Goal: Information Seeking & Learning: Understand process/instructions

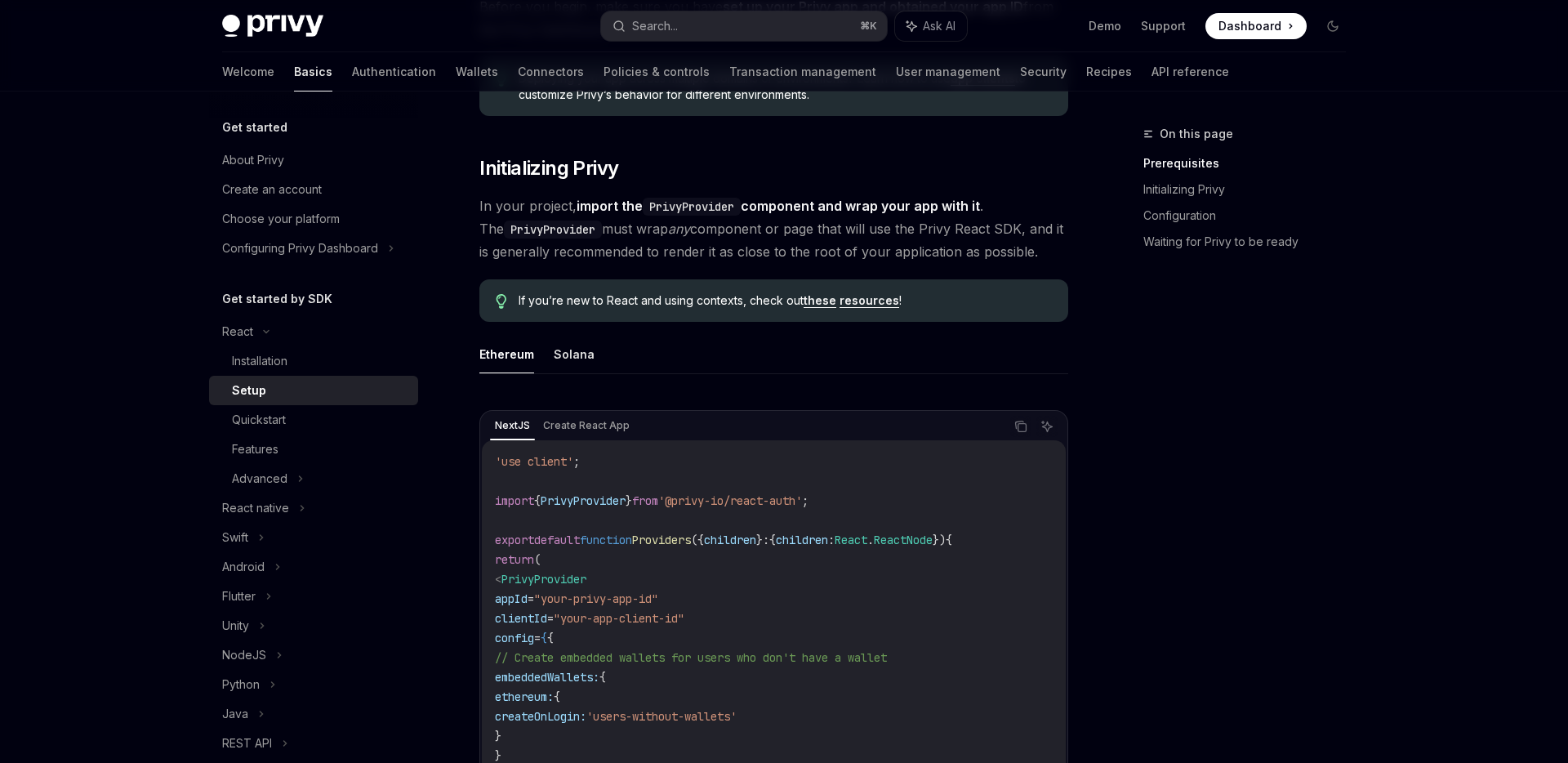
scroll to position [250, 0]
click at [561, 356] on button "Solana" at bounding box center [574, 353] width 41 height 38
click at [532, 364] on button "Ethereum" at bounding box center [507, 353] width 55 height 38
click at [558, 362] on button "Solana" at bounding box center [574, 353] width 41 height 38
click at [510, 358] on button "Ethereum" at bounding box center [507, 353] width 55 height 38
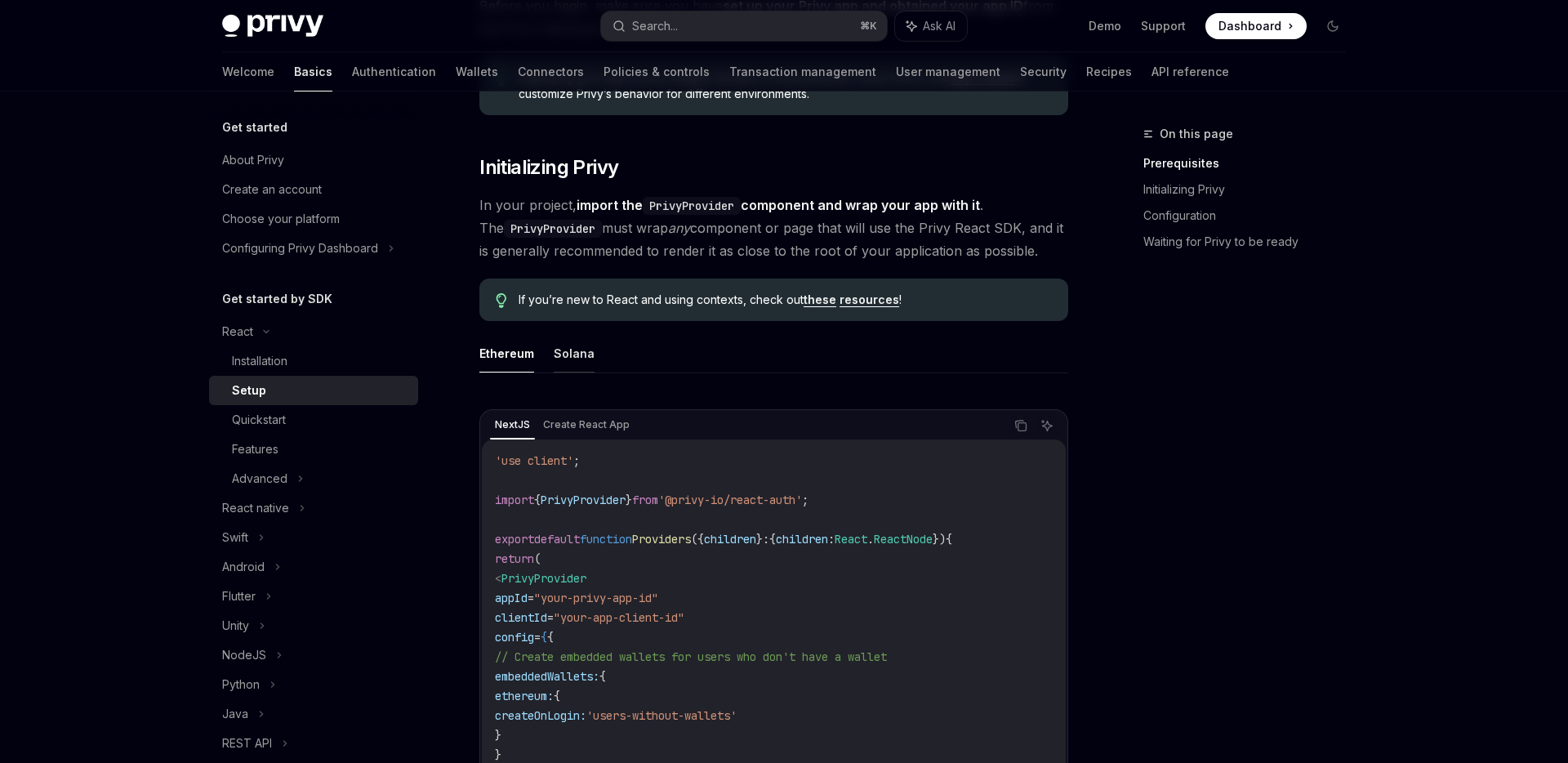
click at [571, 348] on button "Solana" at bounding box center [574, 353] width 41 height 38
click at [509, 352] on button "Ethereum" at bounding box center [507, 353] width 55 height 38
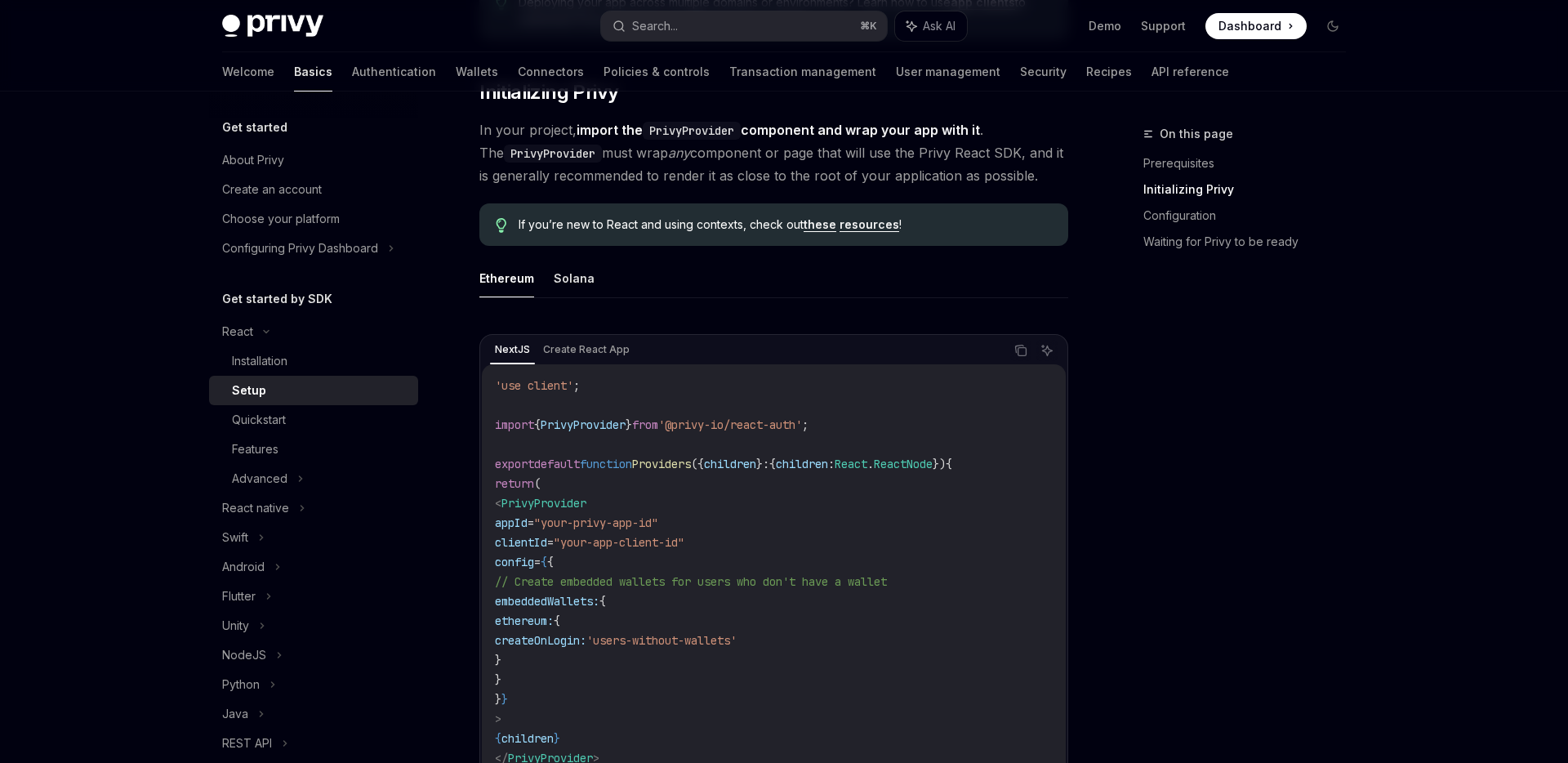
scroll to position [379, 0]
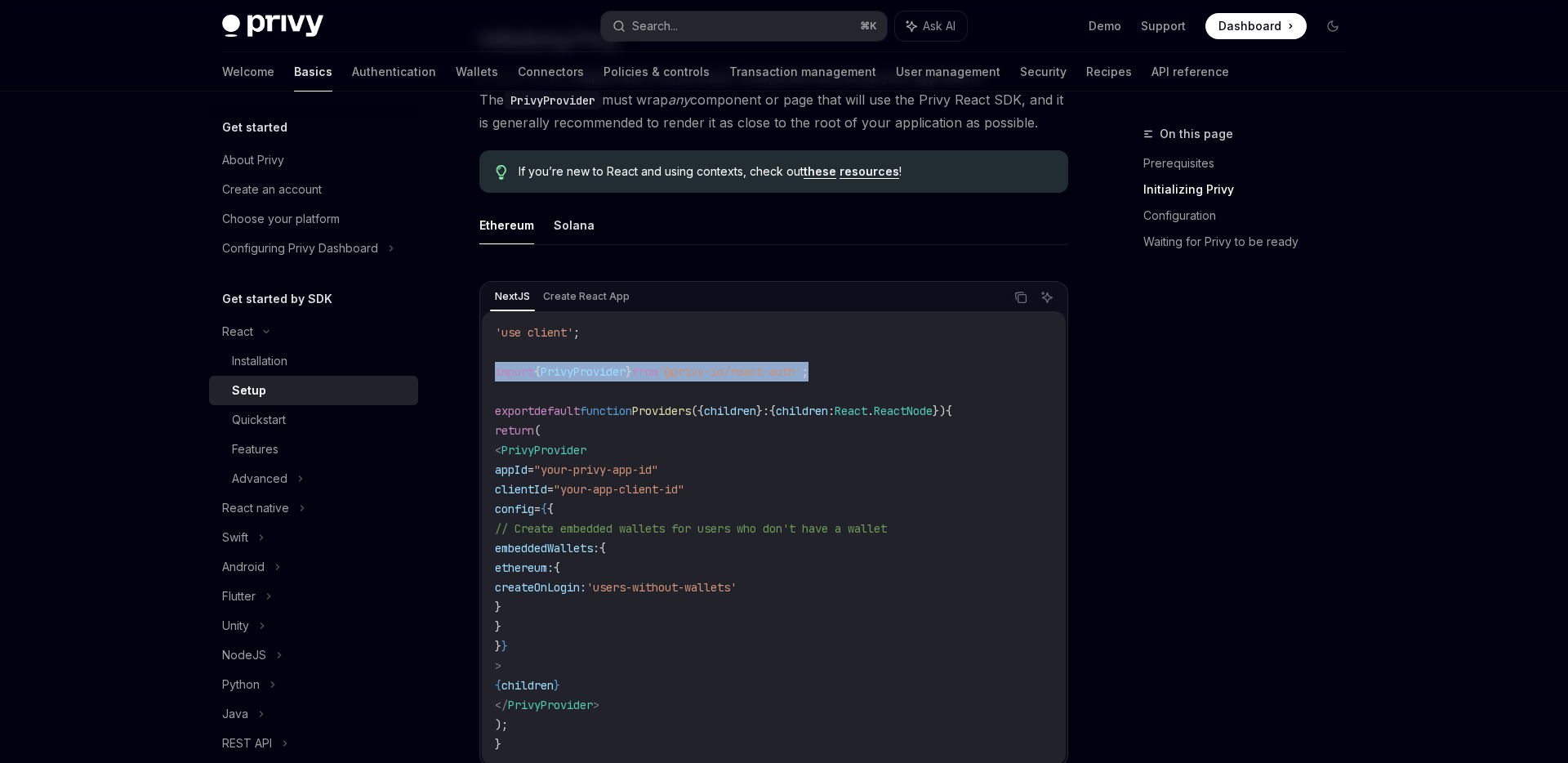
drag, startPoint x: 852, startPoint y: 371, endPoint x: 459, endPoint y: 376, distance: 393.0
copy span "import { PrivyProvider } from '@privy-io/react-auth' ;"
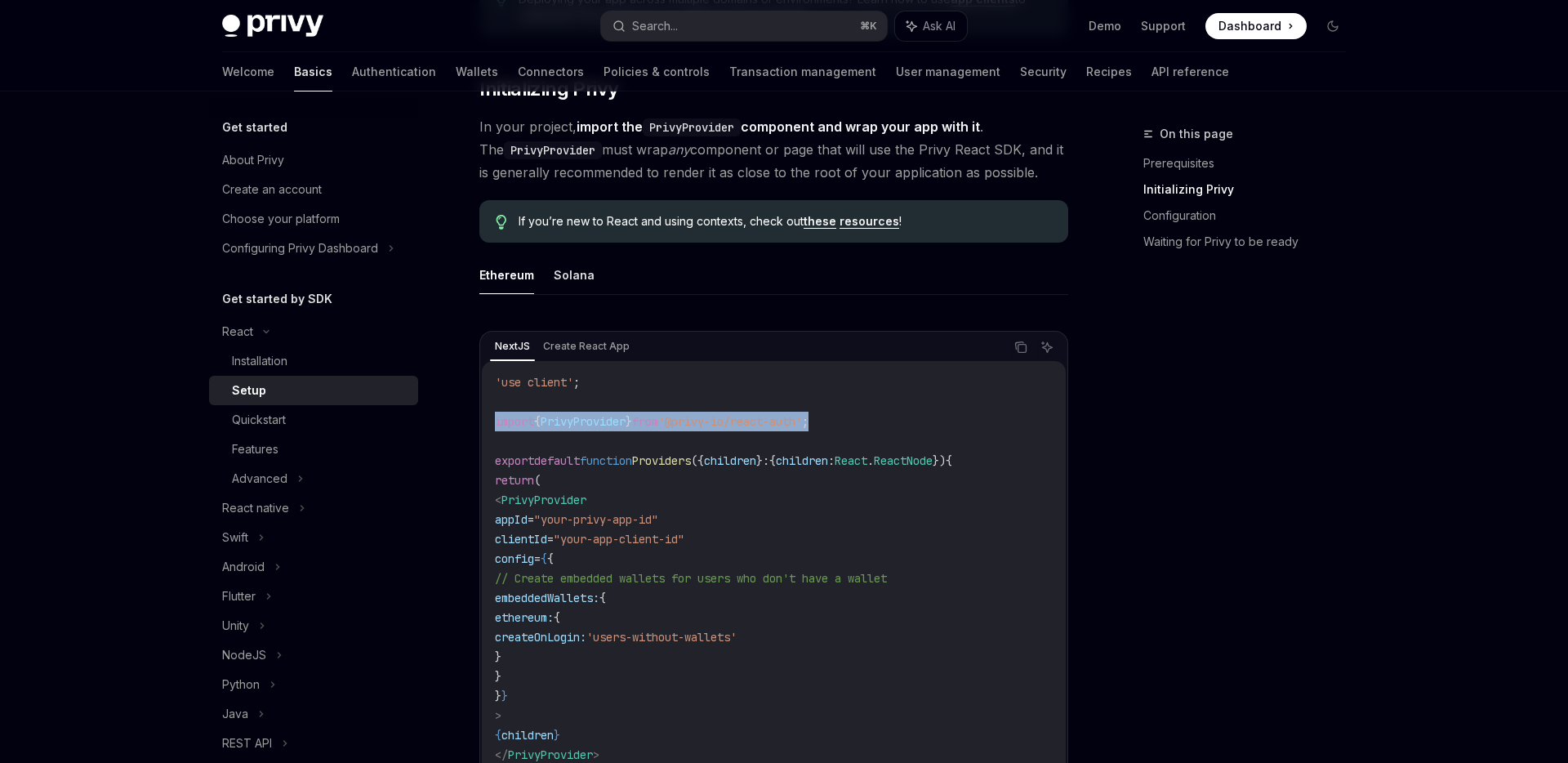
scroll to position [316, 0]
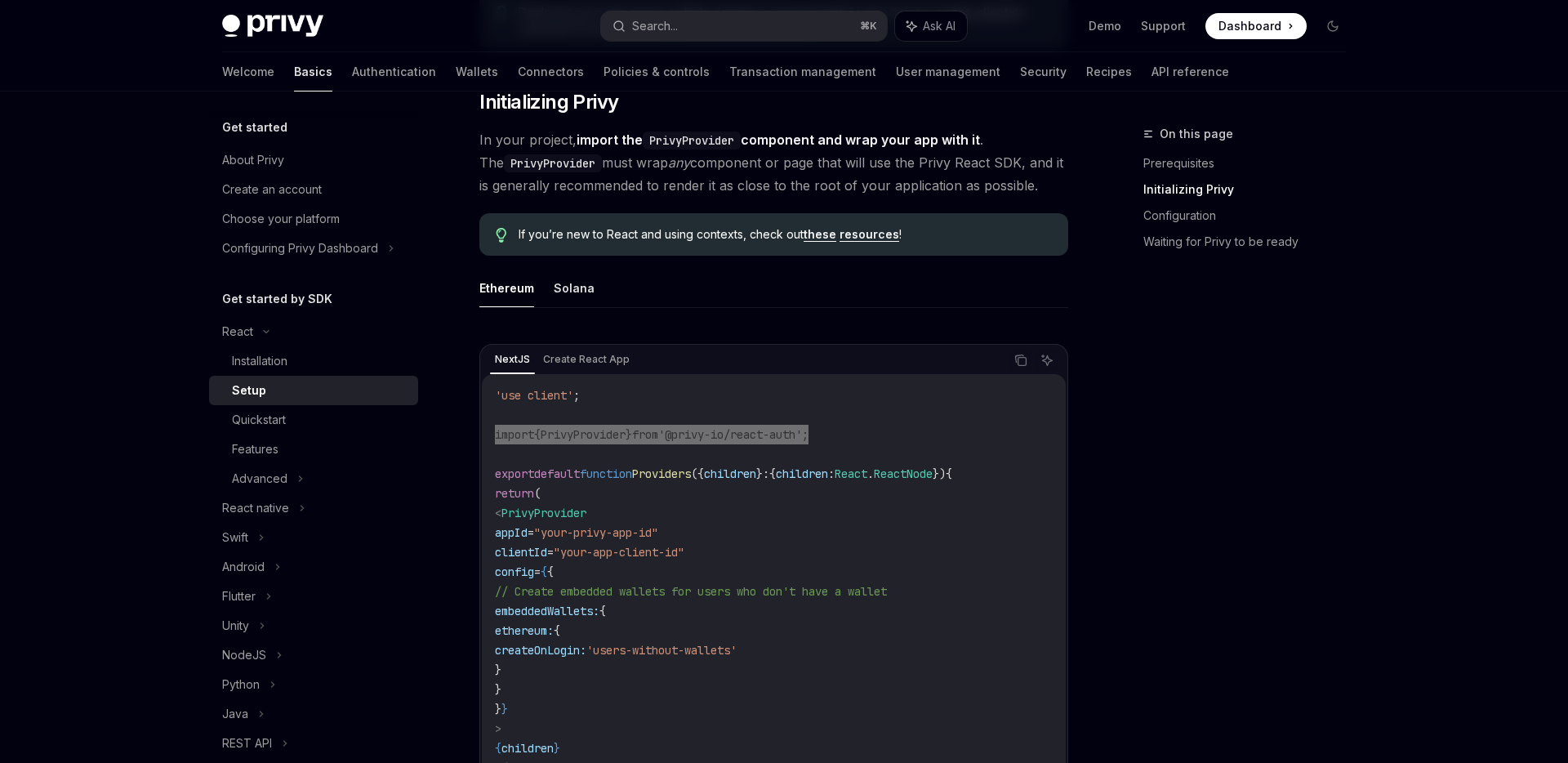
type textarea "*"
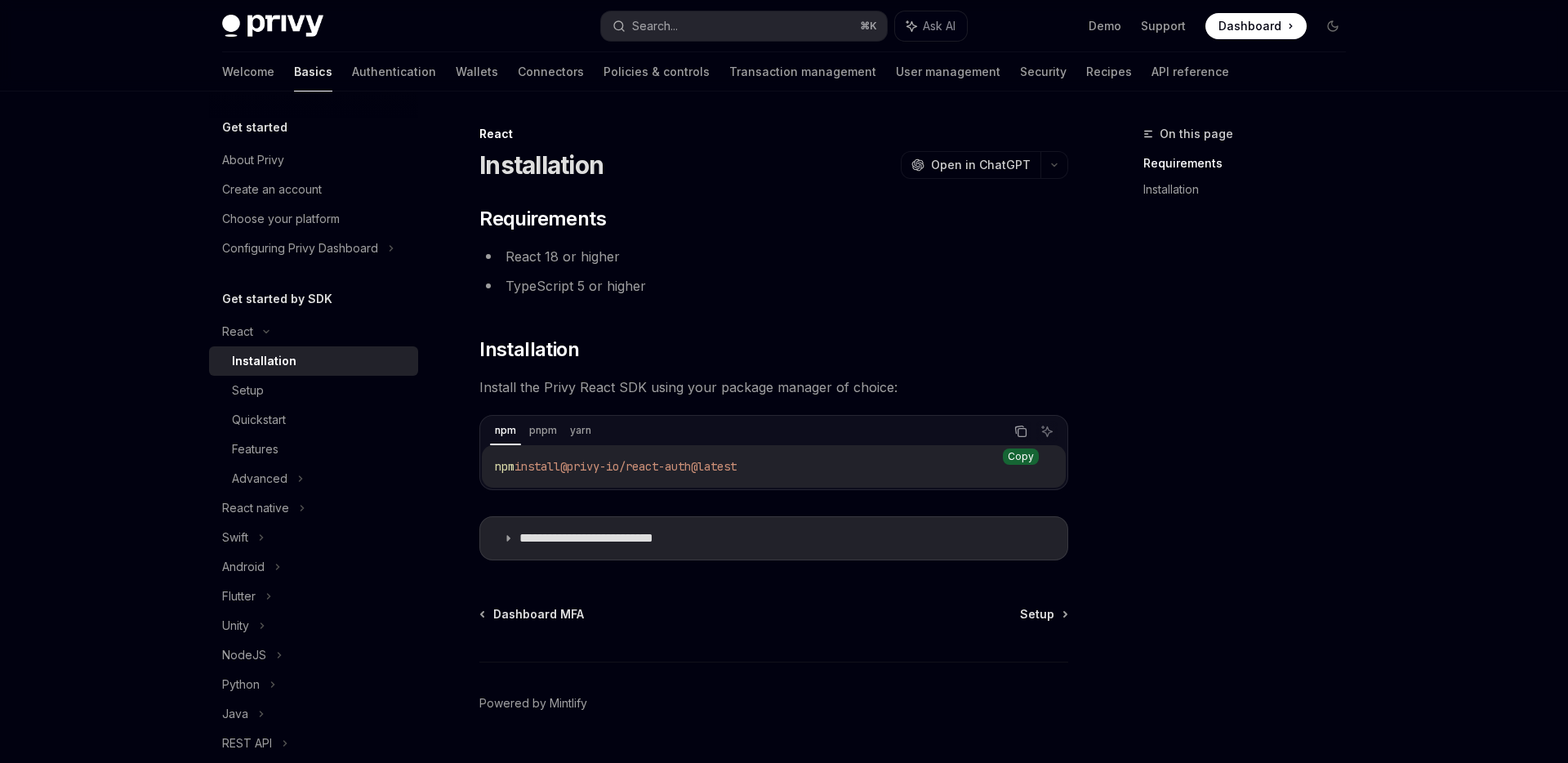
click at [1018, 432] on icon "Copy the contents from the code block" at bounding box center [1022, 433] width 9 height 9
type textarea "*"
